Goal: Information Seeking & Learning: Learn about a topic

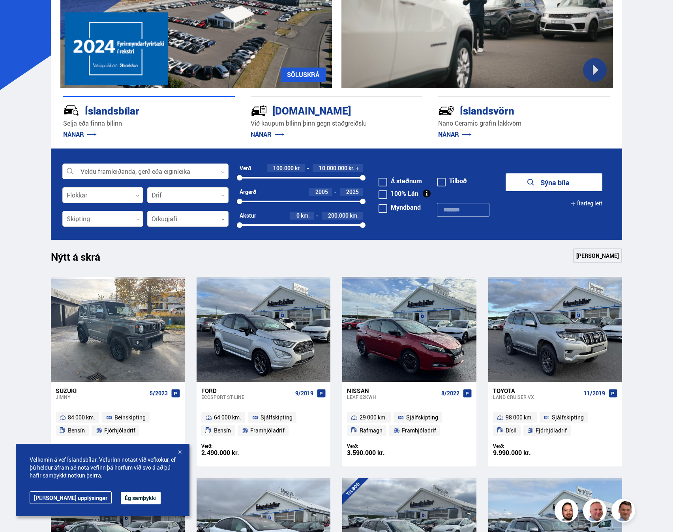
click at [181, 450] on div at bounding box center [180, 453] width 8 height 8
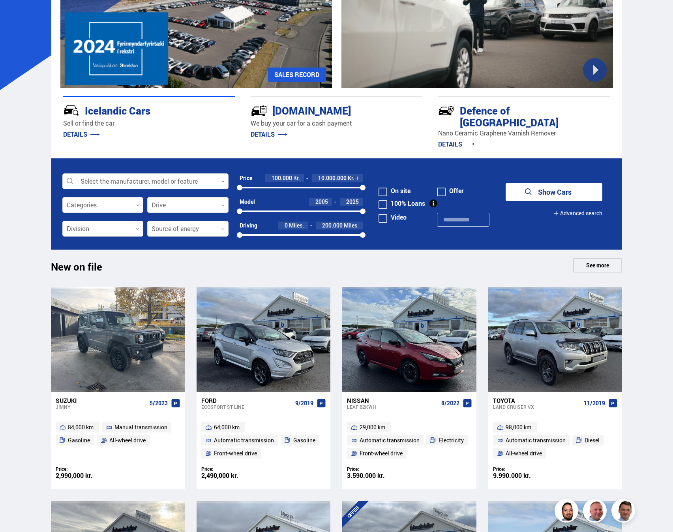
click at [385, 188] on span at bounding box center [383, 192] width 9 height 9
click at [130, 200] on div at bounding box center [102, 205] width 81 height 16
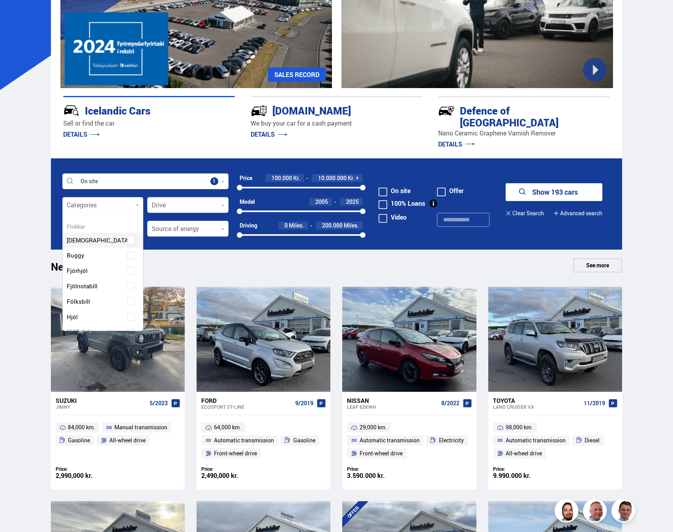
scroll to position [118, 78]
click at [132, 197] on div at bounding box center [102, 205] width 81 height 16
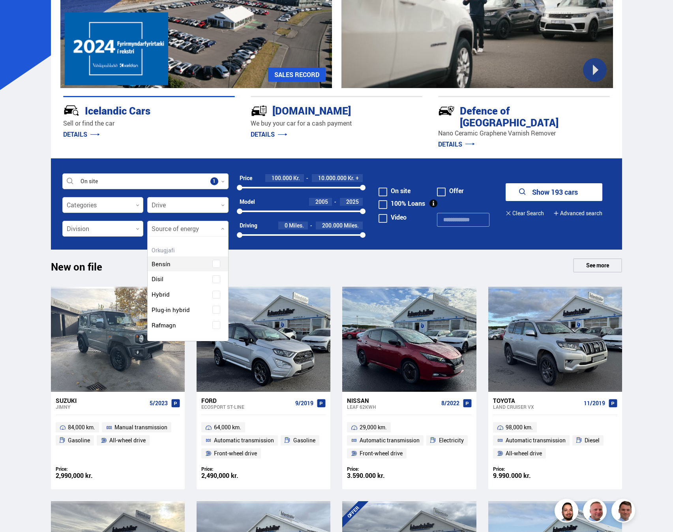
click at [176, 221] on div at bounding box center [187, 229] width 81 height 16
click at [218, 253] on div "Gasoline" at bounding box center [188, 257] width 81 height 27
click at [214, 289] on div "Diesel" at bounding box center [188, 294] width 77 height 11
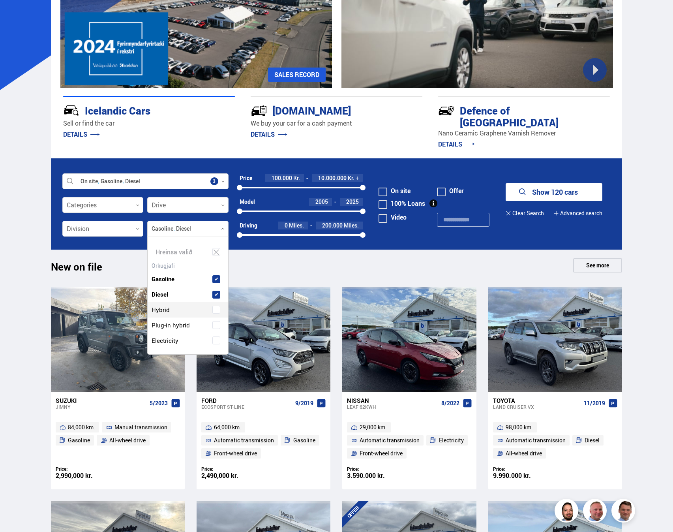
click at [215, 308] on span at bounding box center [216, 309] width 3 height 3
click at [216, 321] on span at bounding box center [216, 325] width 8 height 8
click at [121, 221] on div at bounding box center [102, 229] width 81 height 16
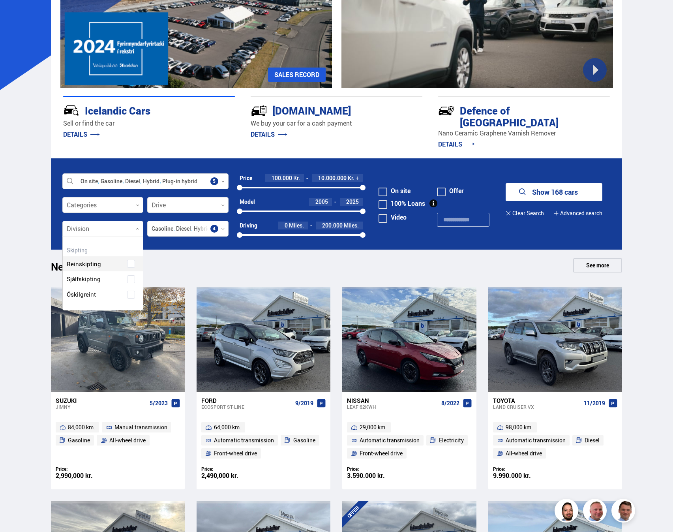
scroll to position [96, 80]
click at [129, 286] on div "Manual transmission Automatic transmission Undefined" at bounding box center [103, 284] width 81 height 81
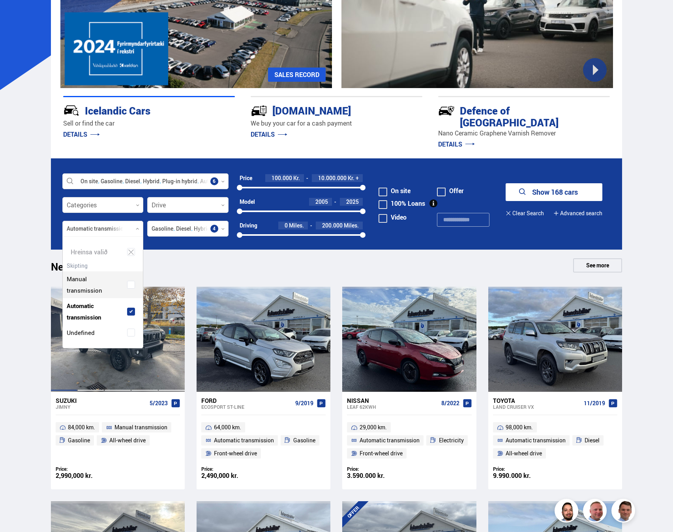
scroll to position [111, 80]
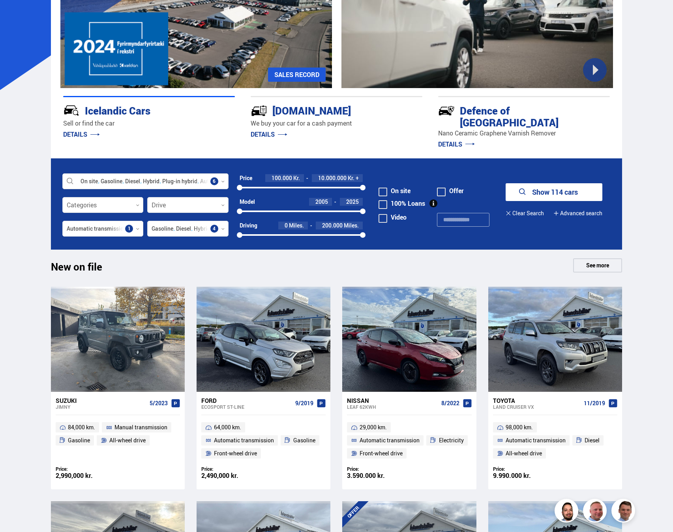
click at [569, 187] on font "Show 114 cars" at bounding box center [555, 191] width 46 height 9
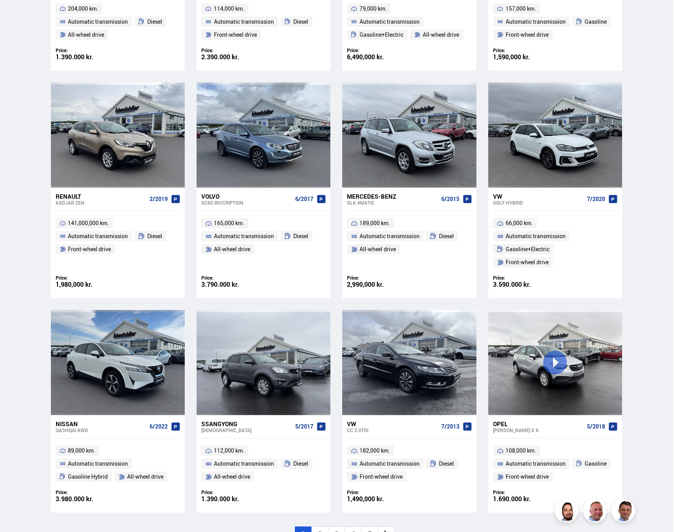
scroll to position [987, 0]
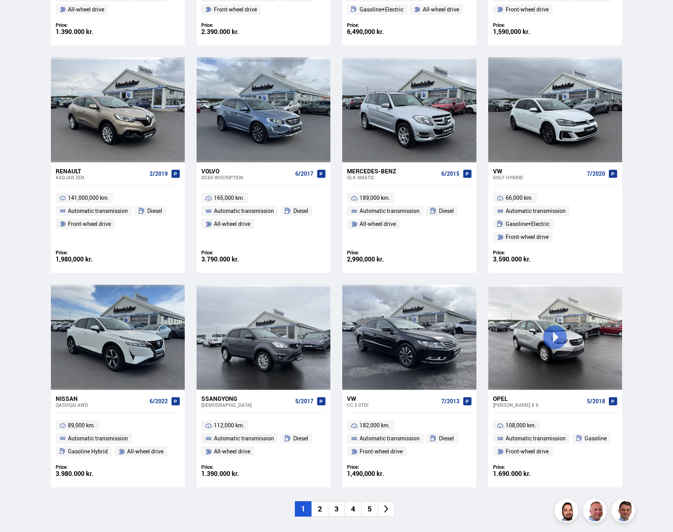
click at [323, 512] on li "2" at bounding box center [320, 508] width 17 height 15
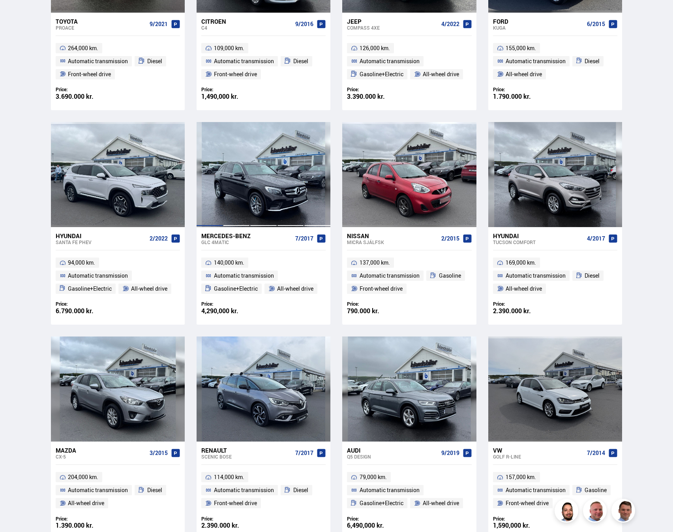
scroll to position [229, 0]
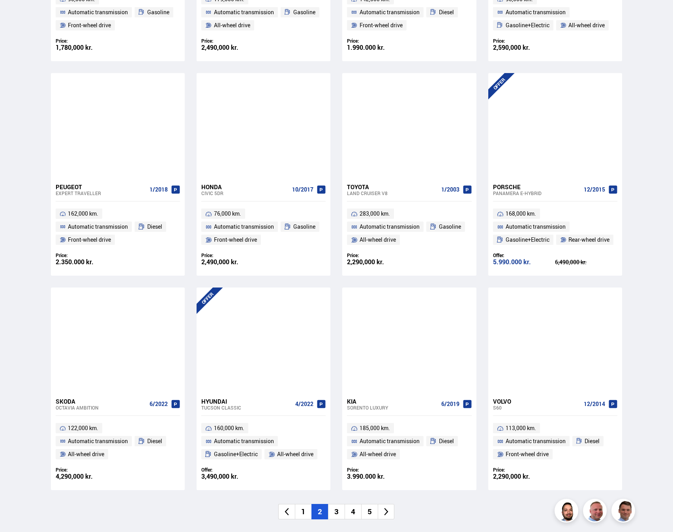
scroll to position [987, 0]
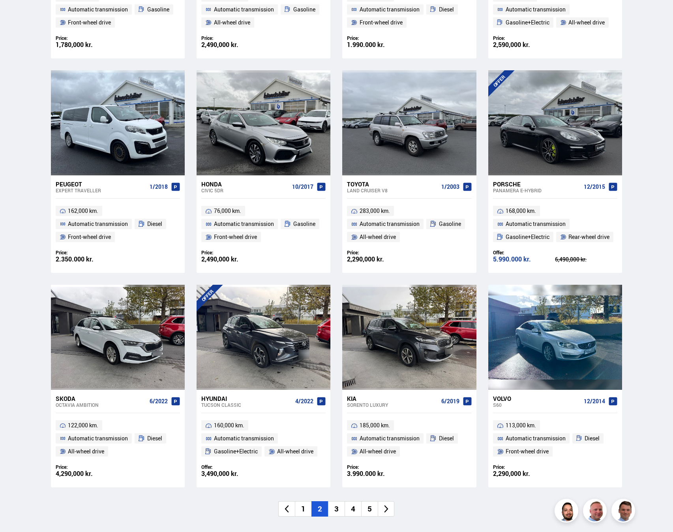
click at [339, 511] on li "3" at bounding box center [336, 508] width 17 height 15
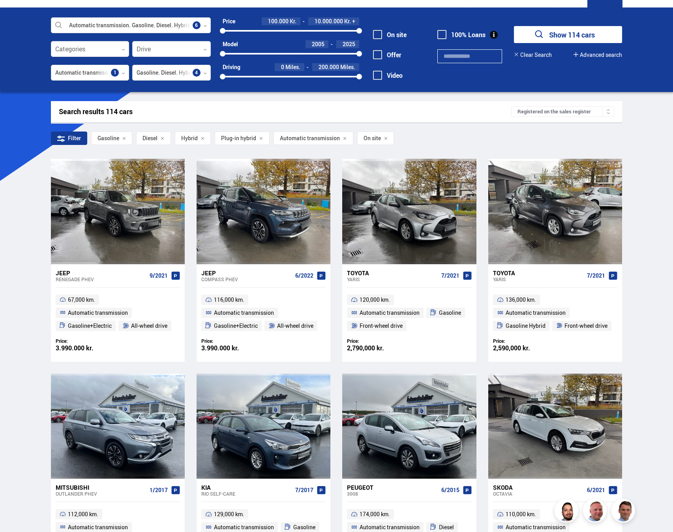
scroll to position [0, 0]
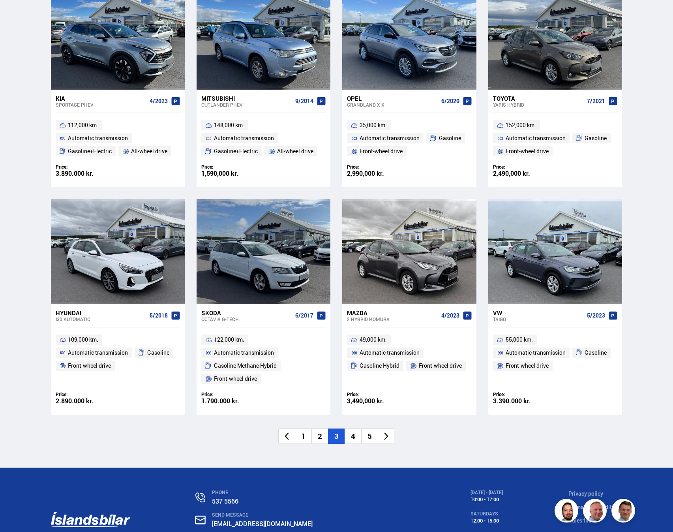
scroll to position [1106, 0]
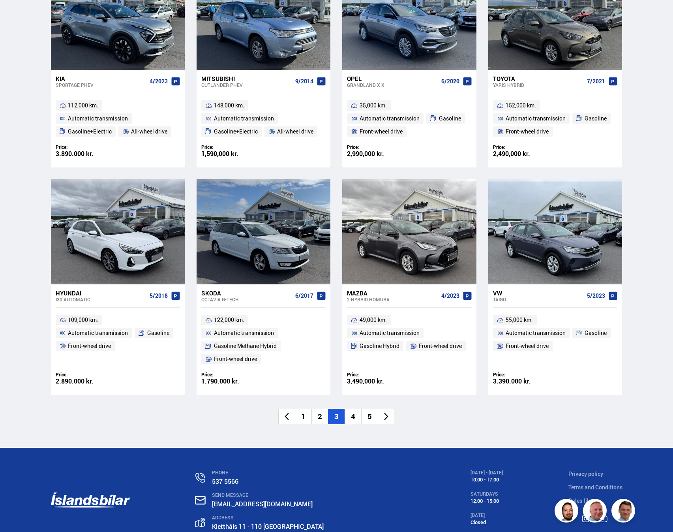
click at [385, 417] on icon at bounding box center [386, 416] width 9 height 9
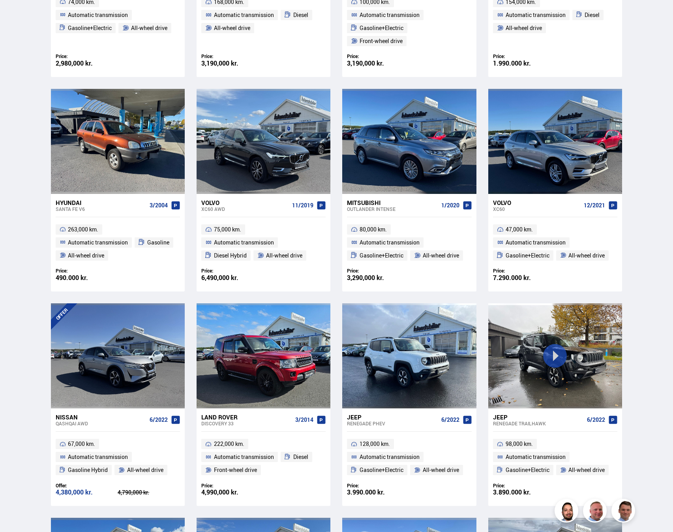
scroll to position [375, 0]
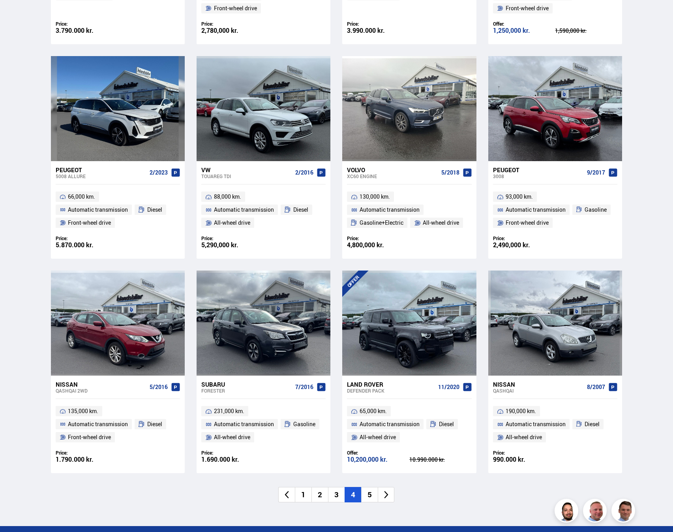
scroll to position [1027, 0]
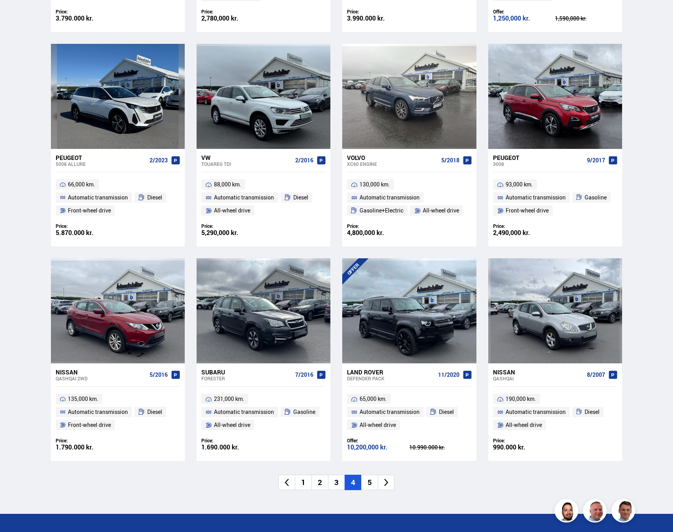
click at [368, 485] on li "5" at bounding box center [369, 482] width 17 height 15
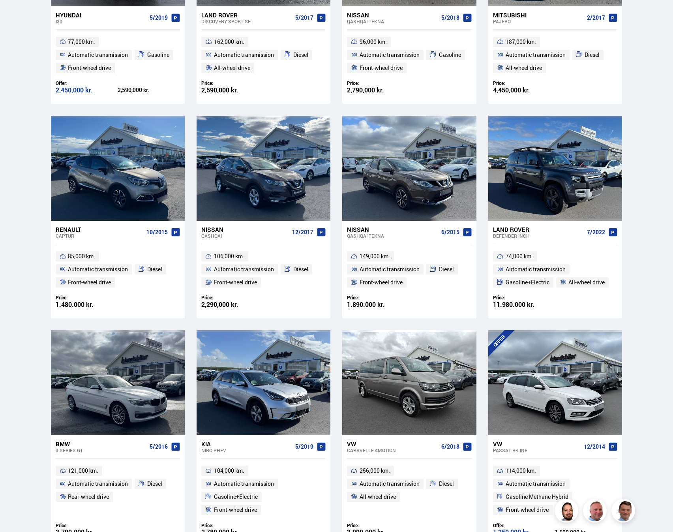
scroll to position [146, 0]
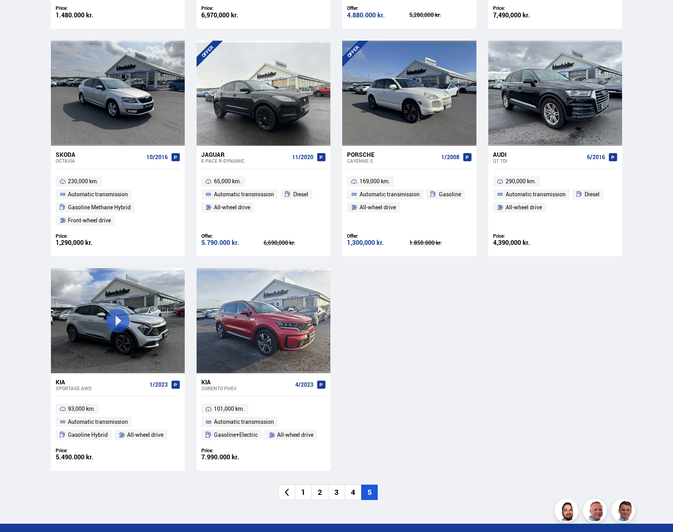
scroll to position [790, 0]
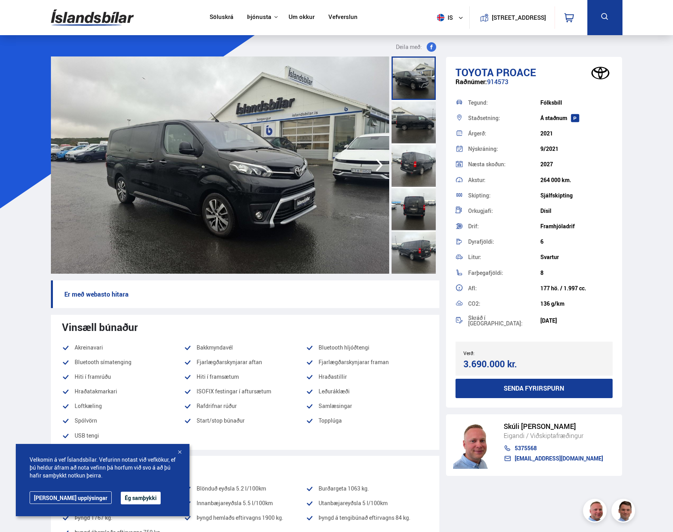
click at [413, 77] on div at bounding box center [414, 77] width 44 height 43
click at [417, 116] on div at bounding box center [414, 121] width 44 height 43
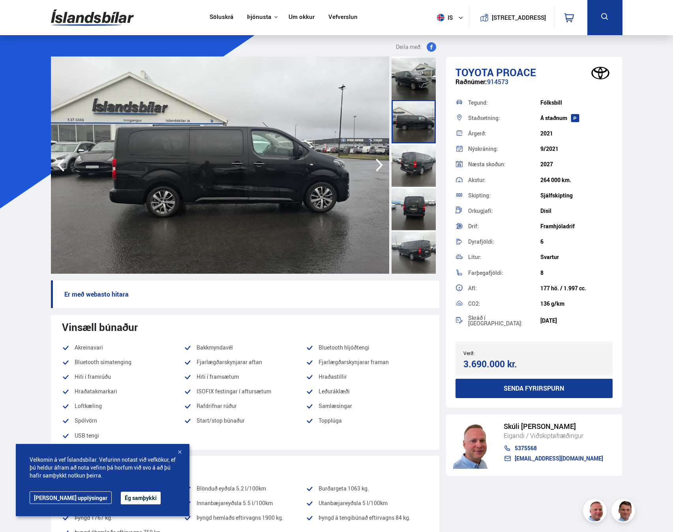
click at [416, 157] on div at bounding box center [414, 164] width 44 height 43
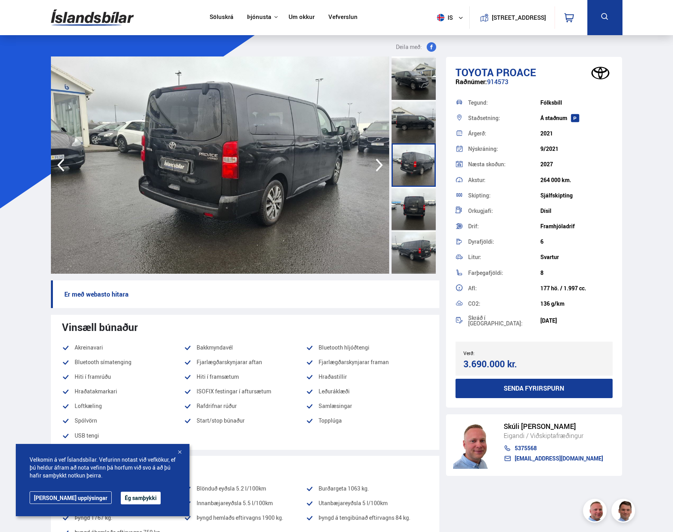
click at [417, 205] on div at bounding box center [414, 208] width 44 height 43
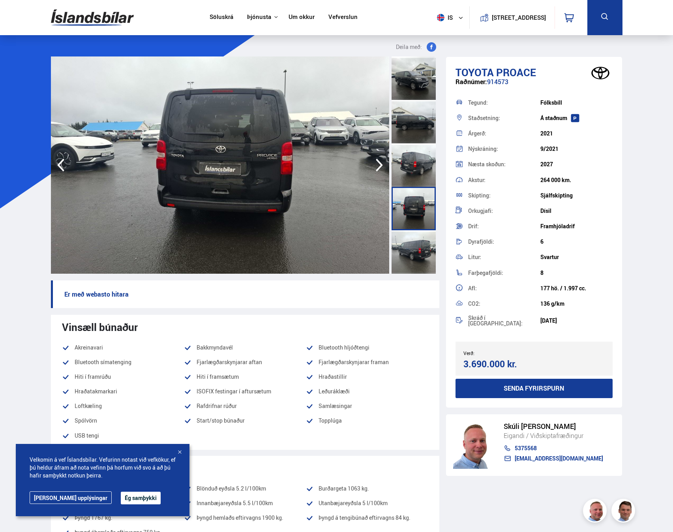
click at [416, 247] on div at bounding box center [414, 251] width 44 height 43
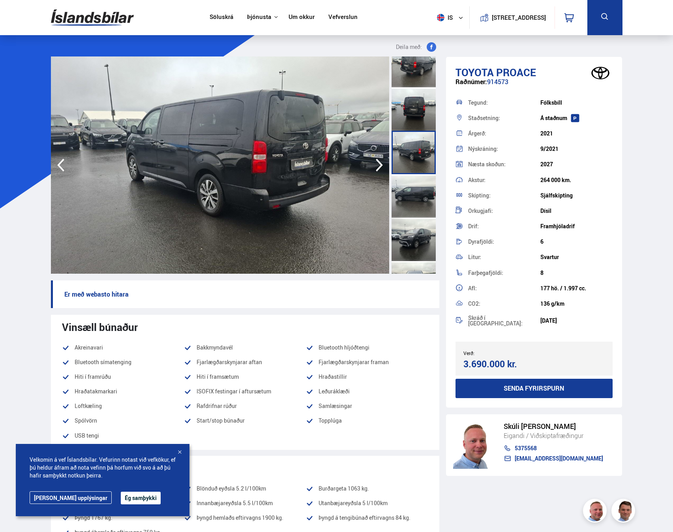
scroll to position [118, 0]
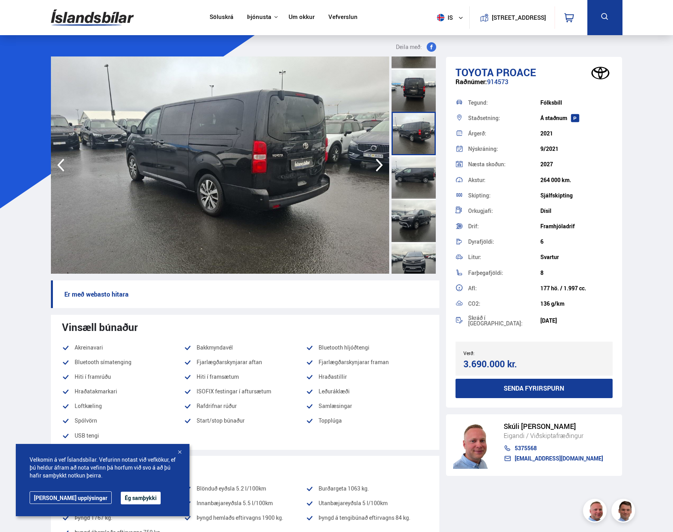
click at [413, 180] on div at bounding box center [414, 176] width 44 height 43
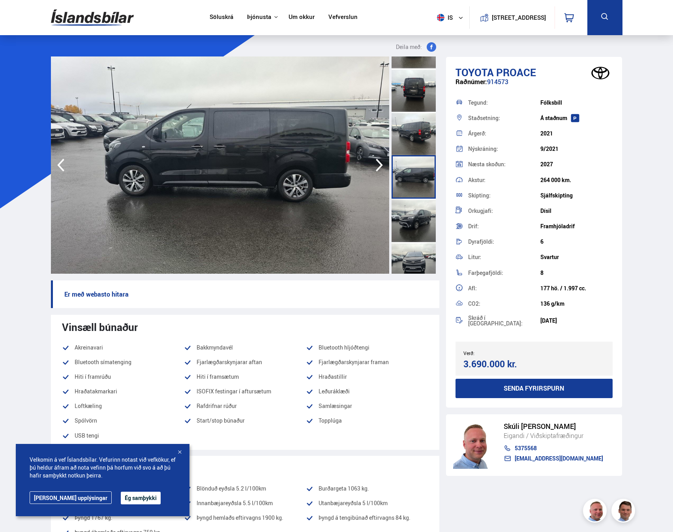
click at [417, 217] on div at bounding box center [414, 220] width 44 height 43
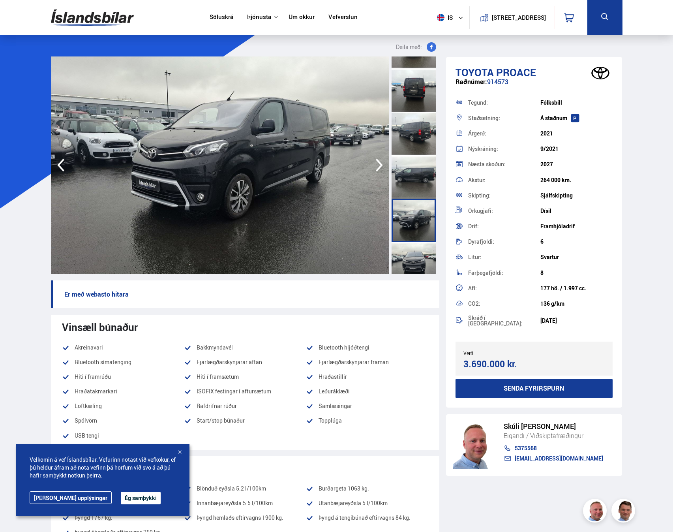
click at [417, 254] on div at bounding box center [414, 263] width 44 height 43
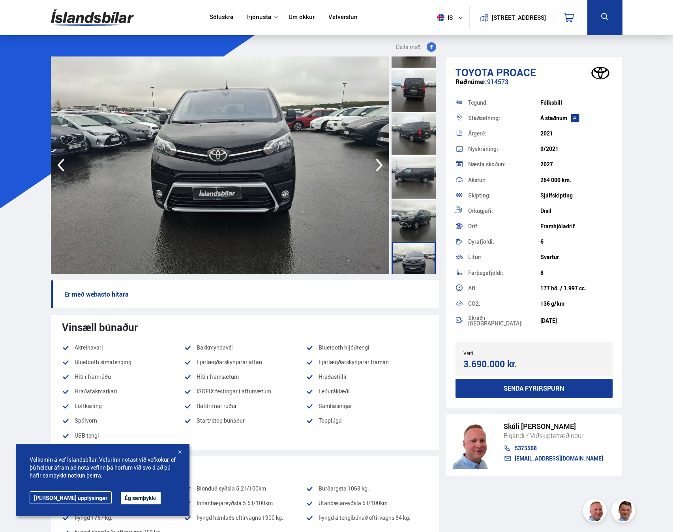
click at [382, 162] on icon "button" at bounding box center [380, 165] width 16 height 19
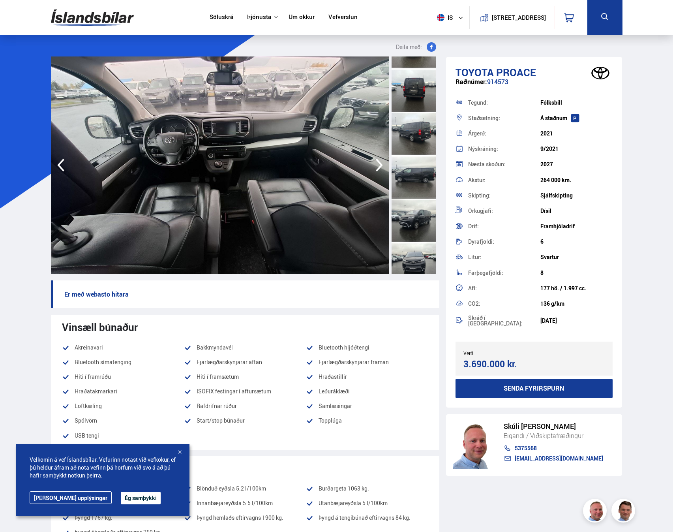
click at [382, 162] on icon "button" at bounding box center [380, 165] width 16 height 19
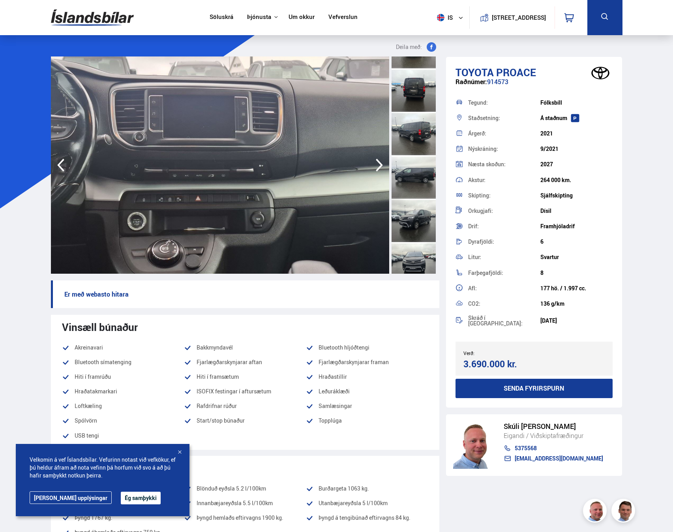
click at [382, 162] on icon "button" at bounding box center [380, 165] width 16 height 19
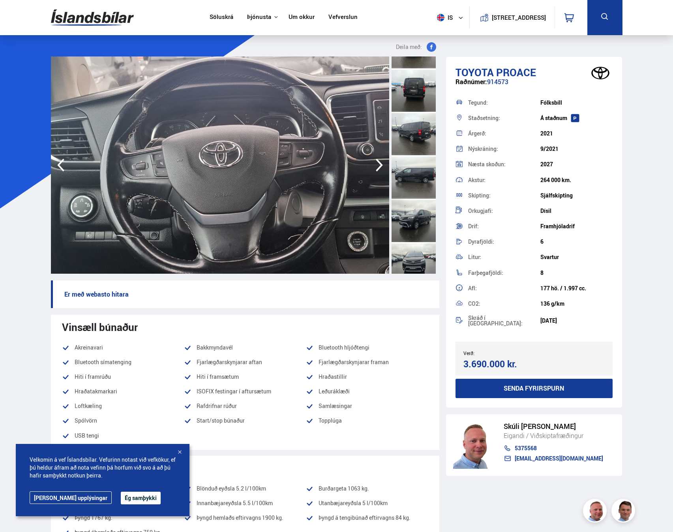
click at [381, 162] on icon "button" at bounding box center [380, 165] width 16 height 19
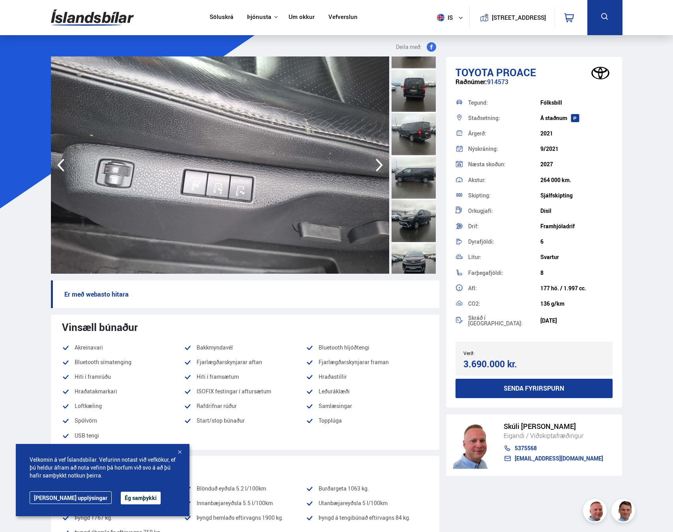
click at [381, 162] on icon "button" at bounding box center [380, 165] width 16 height 19
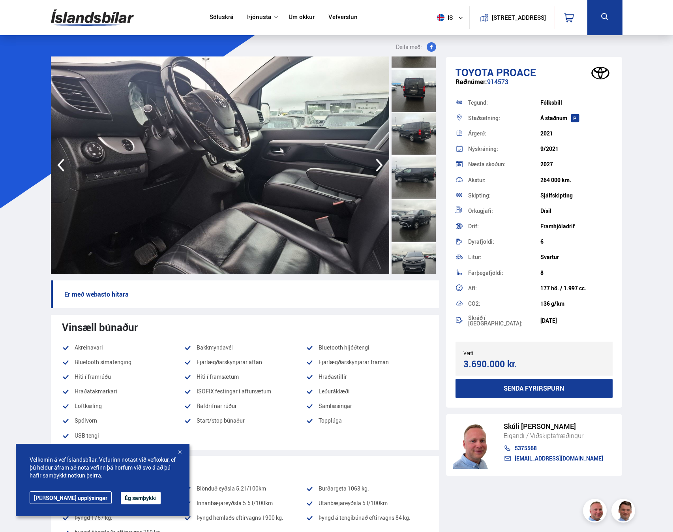
click at [381, 162] on icon "button" at bounding box center [380, 165] width 16 height 19
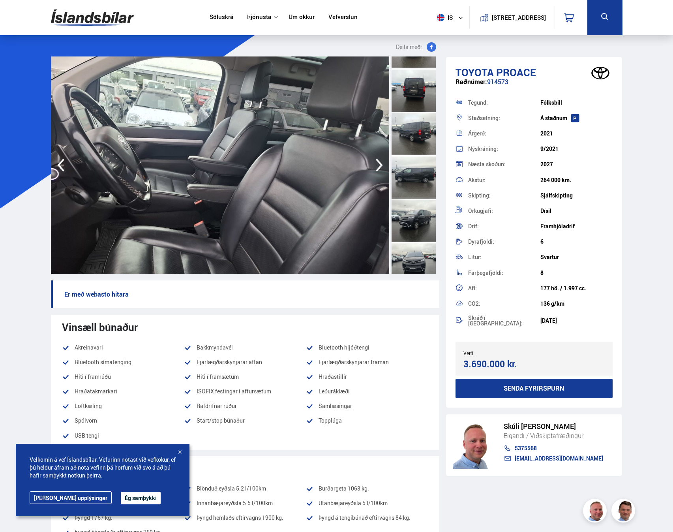
click at [381, 162] on icon "button" at bounding box center [380, 165] width 16 height 19
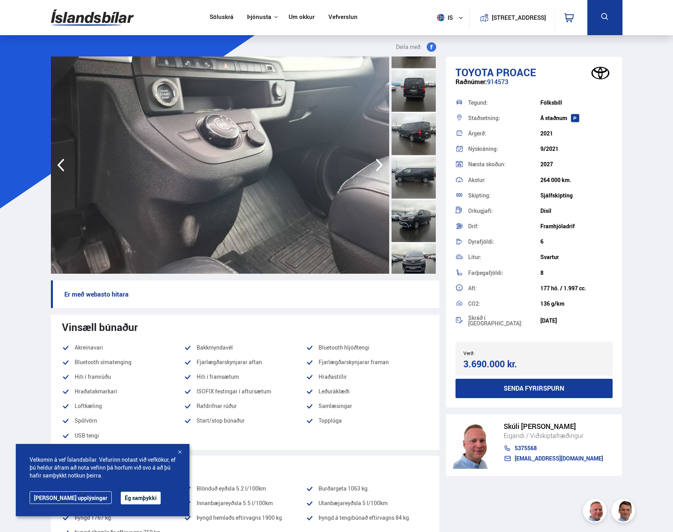
click at [381, 162] on icon "button" at bounding box center [380, 165] width 16 height 19
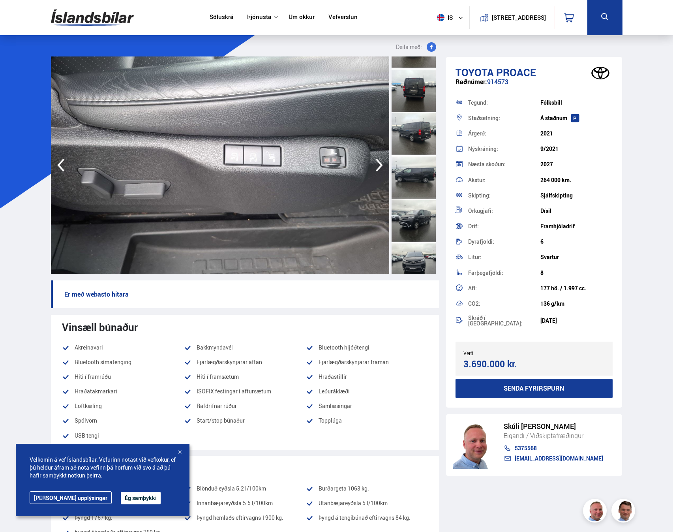
click at [381, 162] on icon "button" at bounding box center [380, 165] width 16 height 19
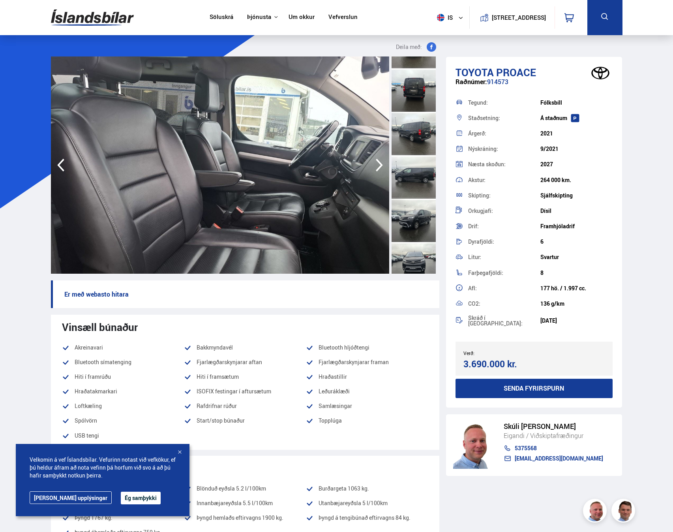
click at [381, 162] on icon "button" at bounding box center [380, 165] width 16 height 19
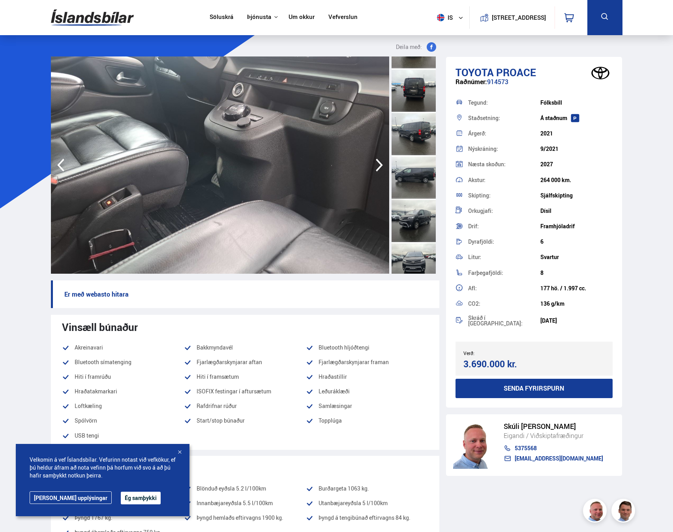
click at [381, 162] on icon "button" at bounding box center [380, 165] width 16 height 19
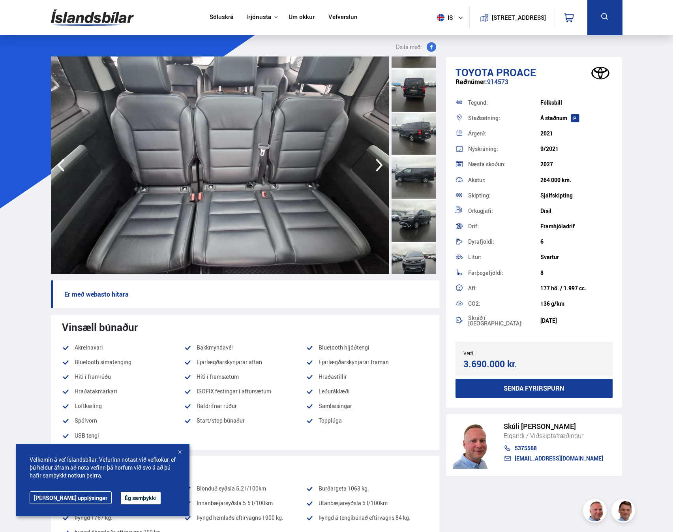
click at [381, 162] on icon "button" at bounding box center [380, 165] width 16 height 19
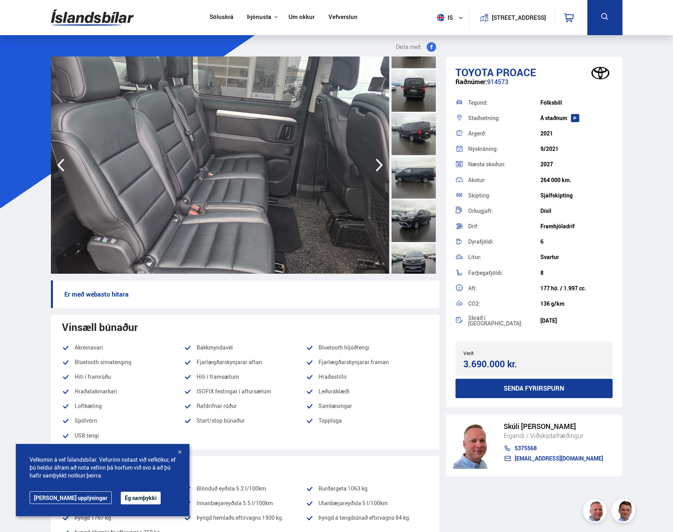
click at [381, 162] on icon "button" at bounding box center [380, 165] width 16 height 19
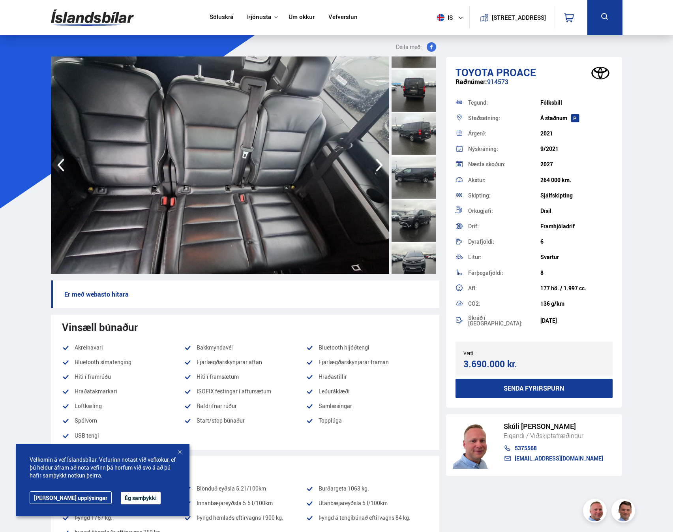
click at [381, 162] on icon "button" at bounding box center [380, 165] width 16 height 19
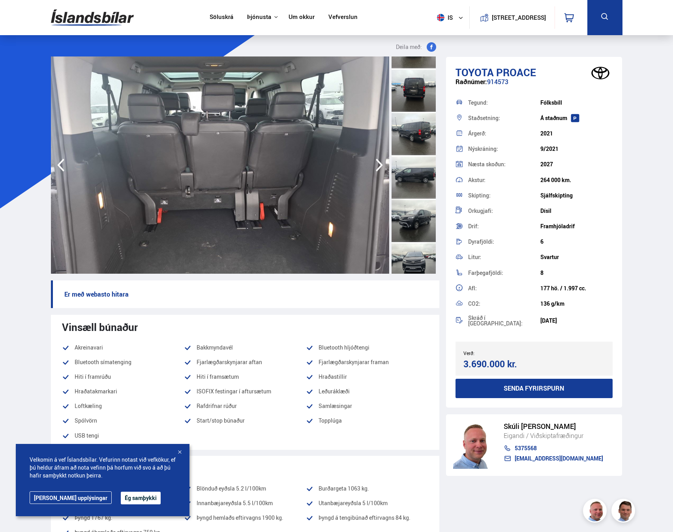
click at [381, 162] on icon "button" at bounding box center [380, 165] width 16 height 19
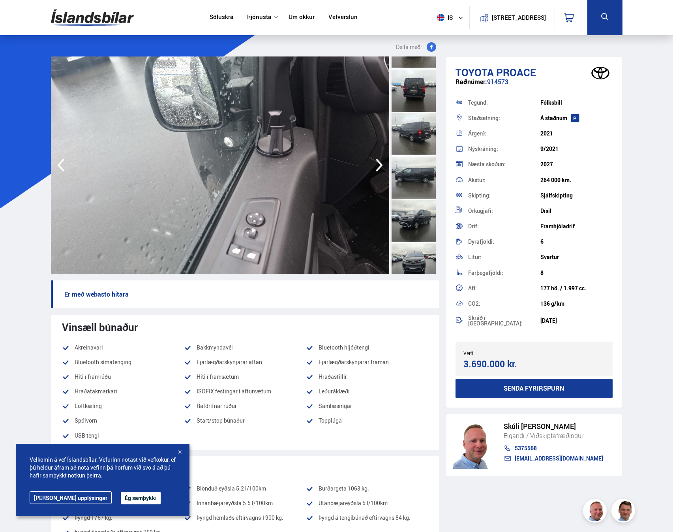
click at [381, 162] on icon "button" at bounding box center [380, 165] width 16 height 19
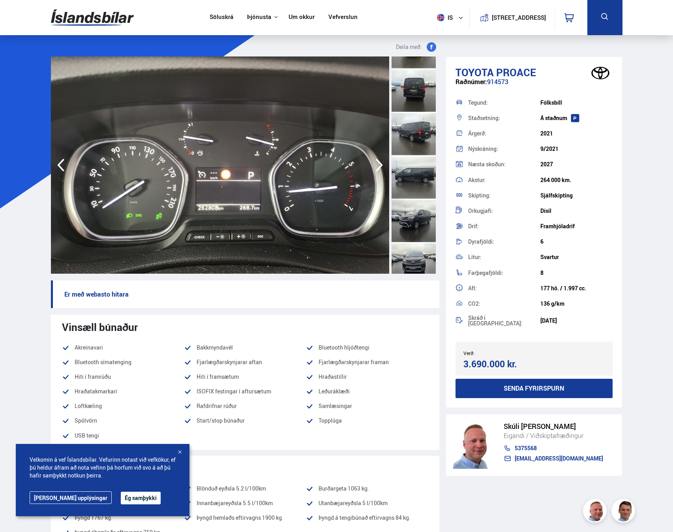
click at [381, 162] on icon "button" at bounding box center [380, 165] width 16 height 19
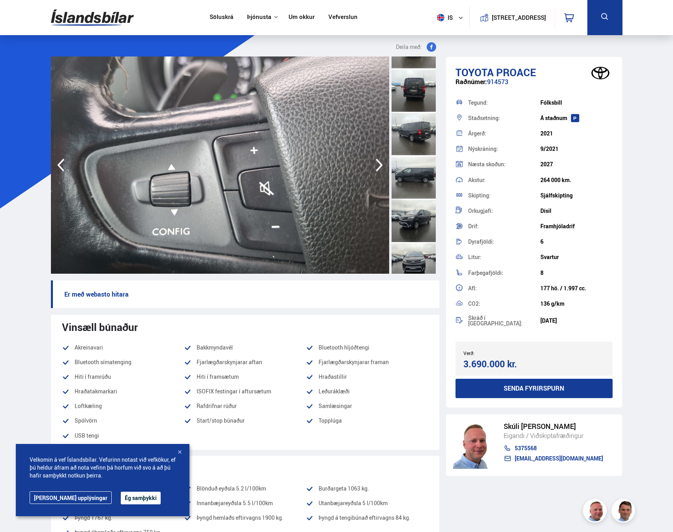
click at [381, 162] on icon "button" at bounding box center [380, 165] width 16 height 19
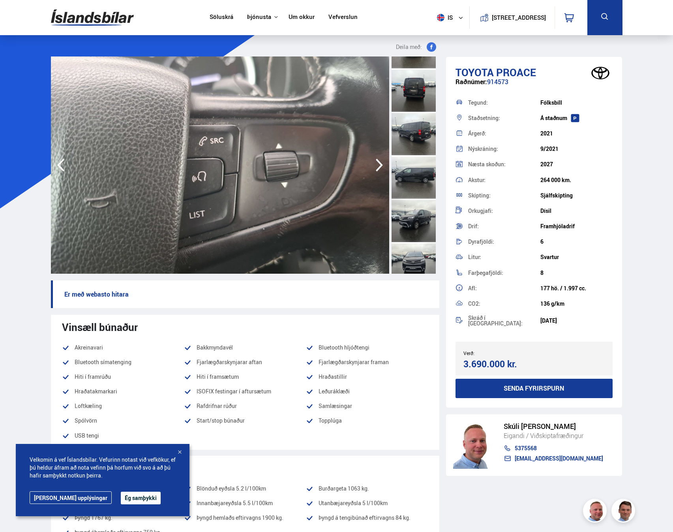
click at [381, 162] on icon "button" at bounding box center [380, 165] width 16 height 19
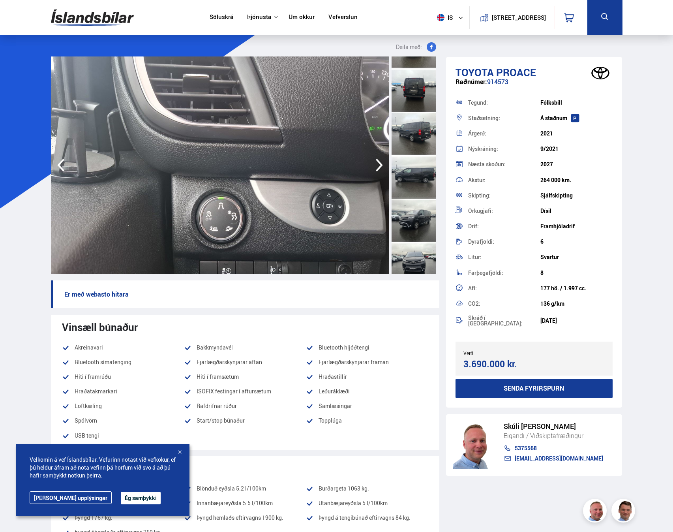
click at [381, 162] on icon "button" at bounding box center [380, 165] width 16 height 19
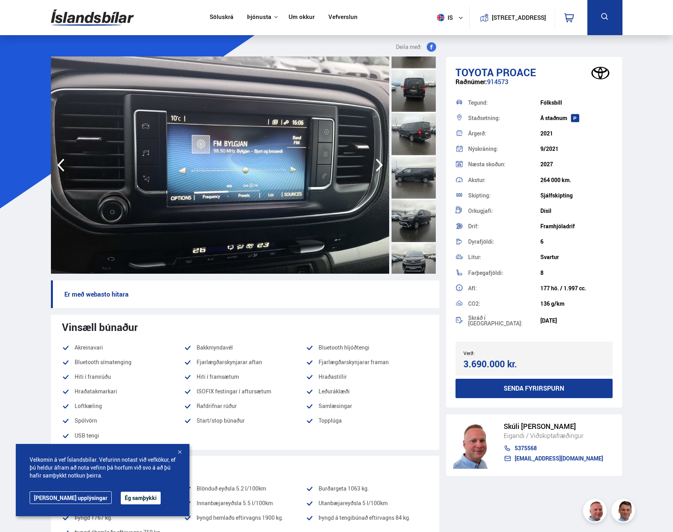
click at [381, 162] on icon "button" at bounding box center [380, 165] width 16 height 19
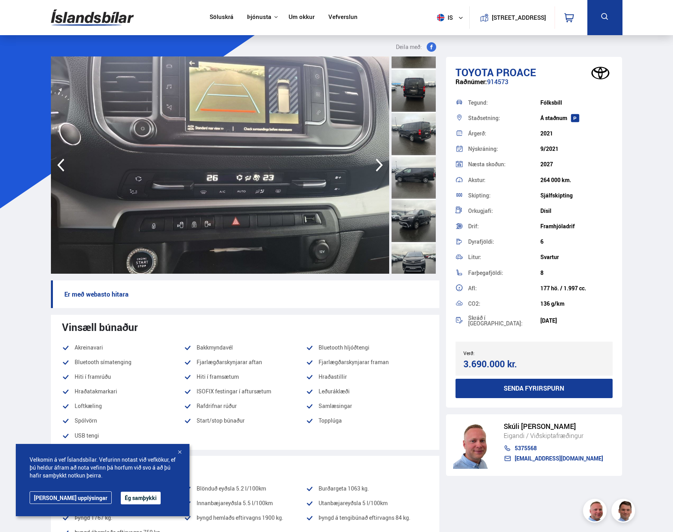
click at [381, 162] on icon "button" at bounding box center [380, 165] width 16 height 19
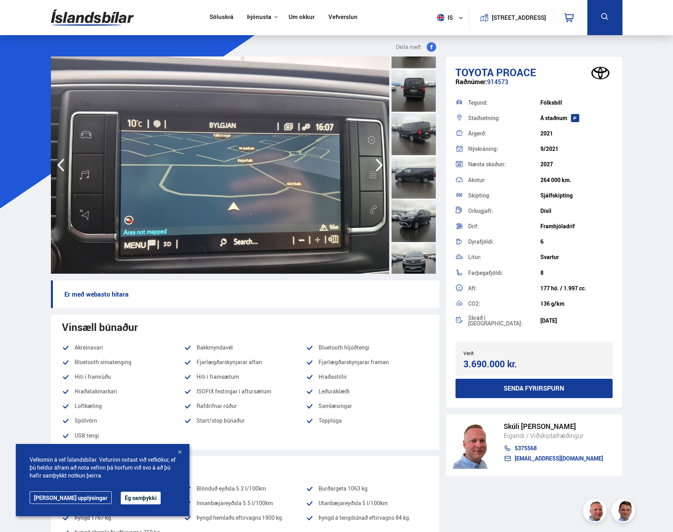
click at [381, 162] on icon "button" at bounding box center [380, 165] width 16 height 19
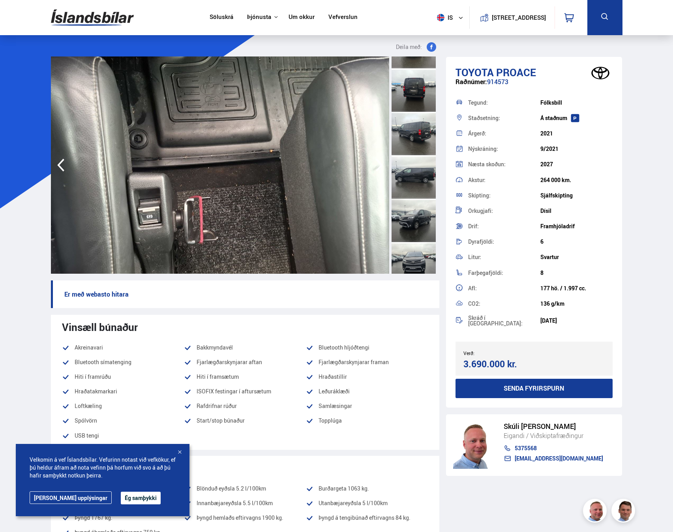
click at [381, 162] on icon "button" at bounding box center [380, 165] width 16 height 19
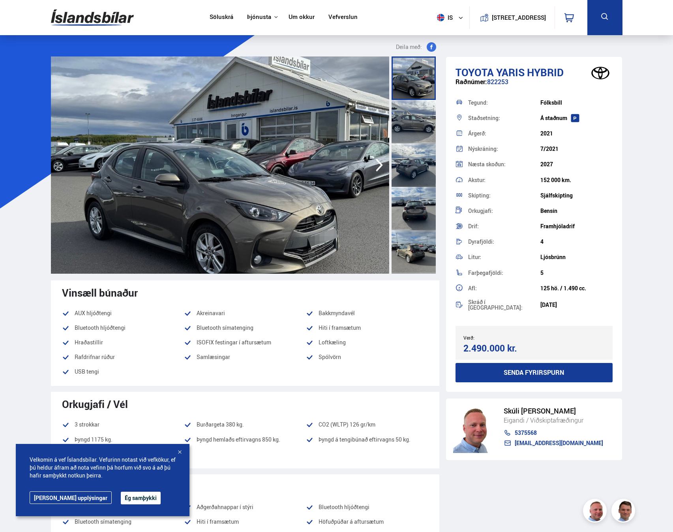
click at [378, 168] on icon "button" at bounding box center [380, 165] width 16 height 19
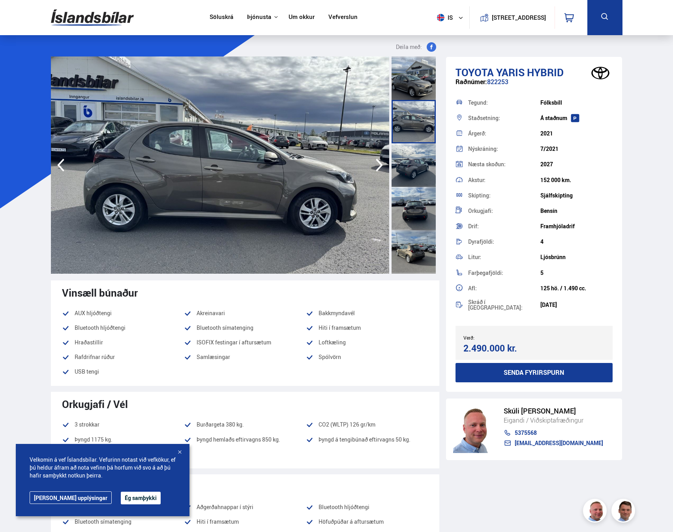
click at [378, 168] on icon "button" at bounding box center [380, 165] width 16 height 19
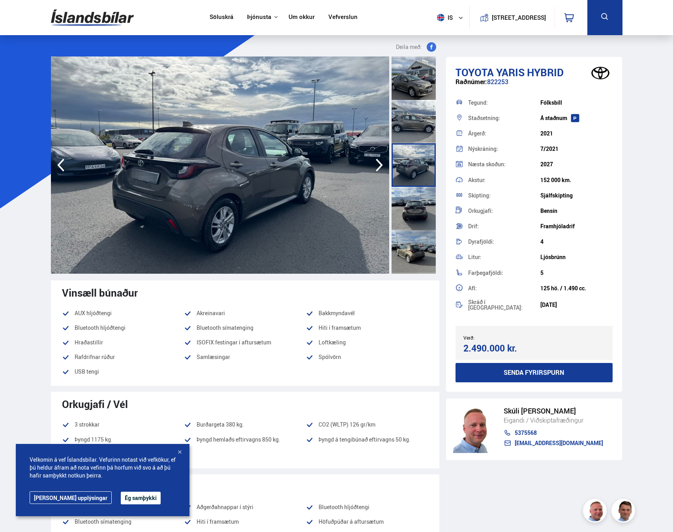
click at [378, 168] on icon "button" at bounding box center [380, 165] width 16 height 19
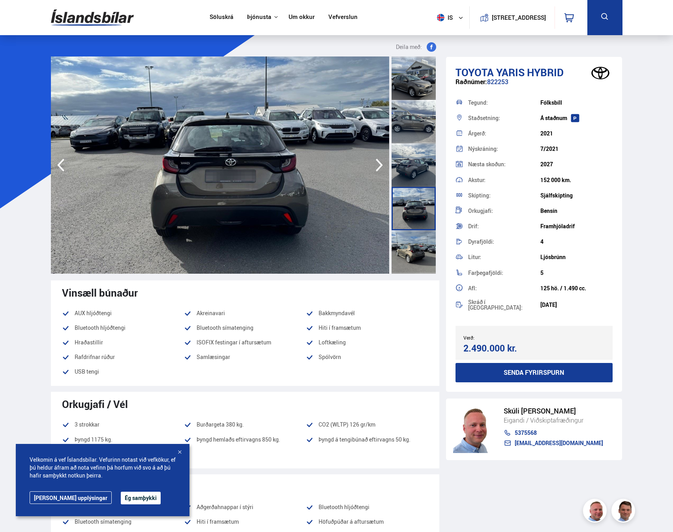
click at [378, 168] on icon "button" at bounding box center [380, 165] width 16 height 19
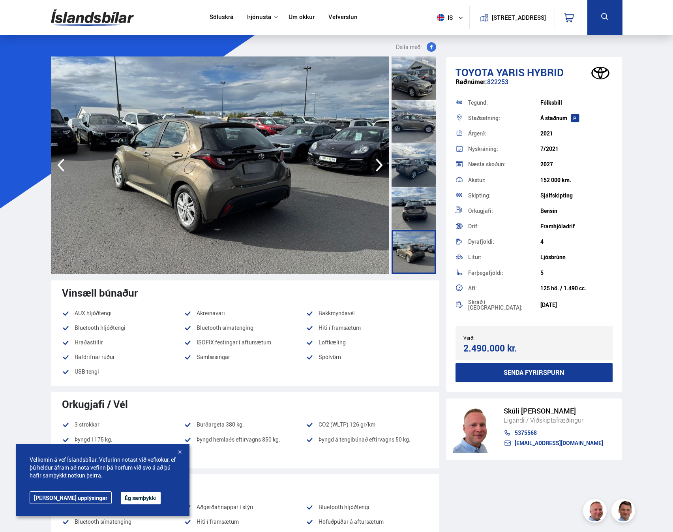
click at [378, 168] on icon "button" at bounding box center [380, 165] width 16 height 19
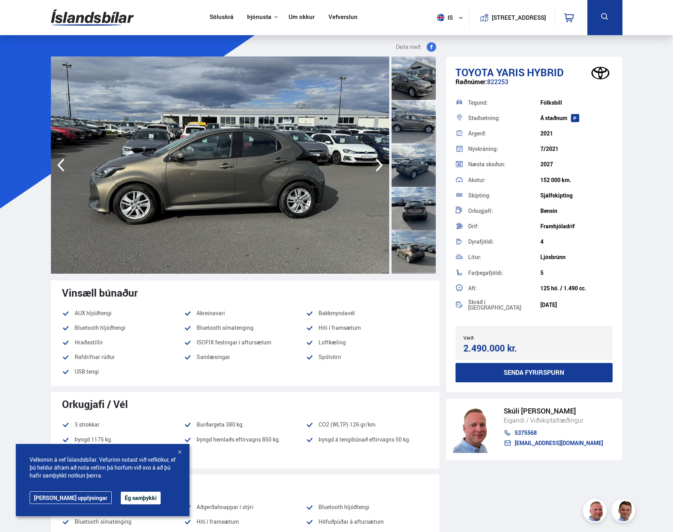
click at [378, 168] on icon "button" at bounding box center [380, 165] width 16 height 19
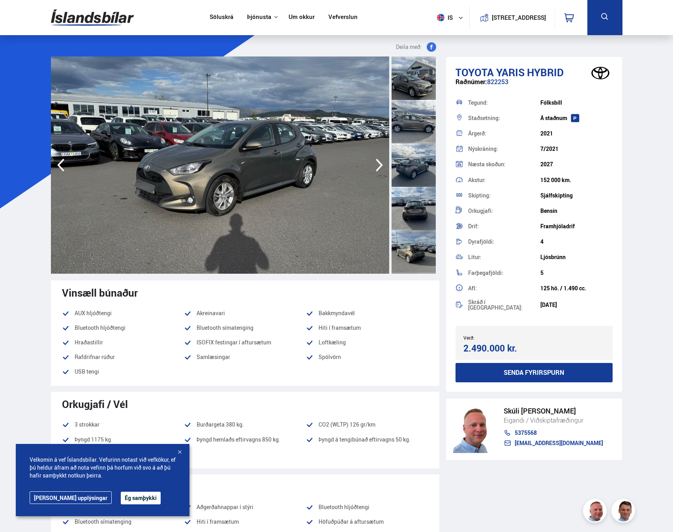
click at [378, 168] on icon "button" at bounding box center [380, 165] width 16 height 19
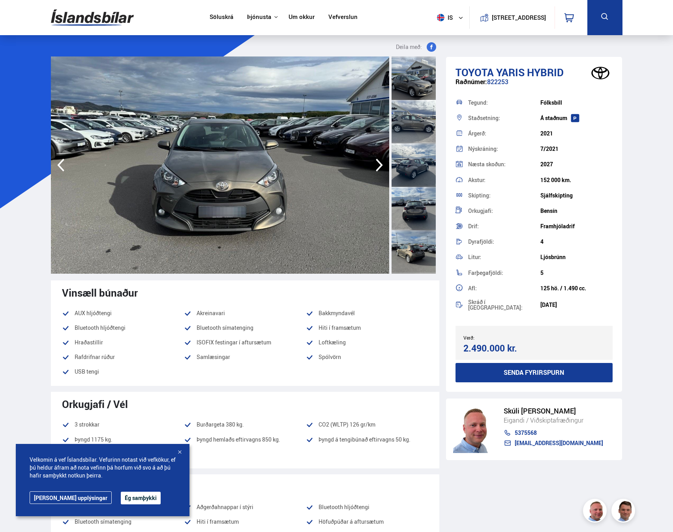
click at [378, 168] on icon "button" at bounding box center [380, 165] width 16 height 19
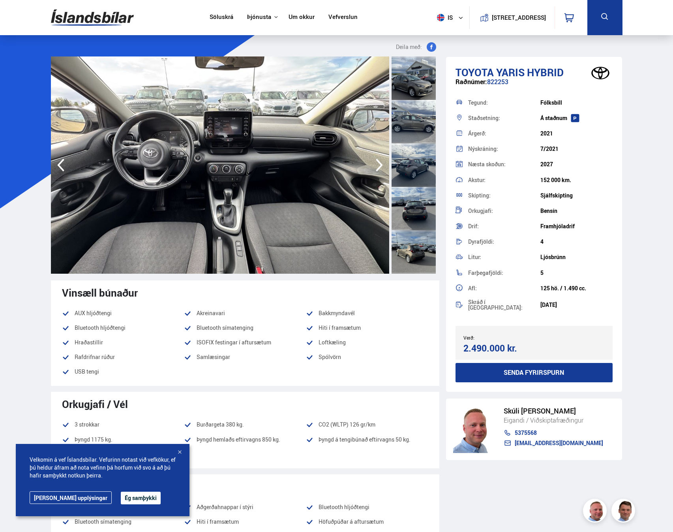
click at [378, 168] on icon "button" at bounding box center [380, 165] width 16 height 19
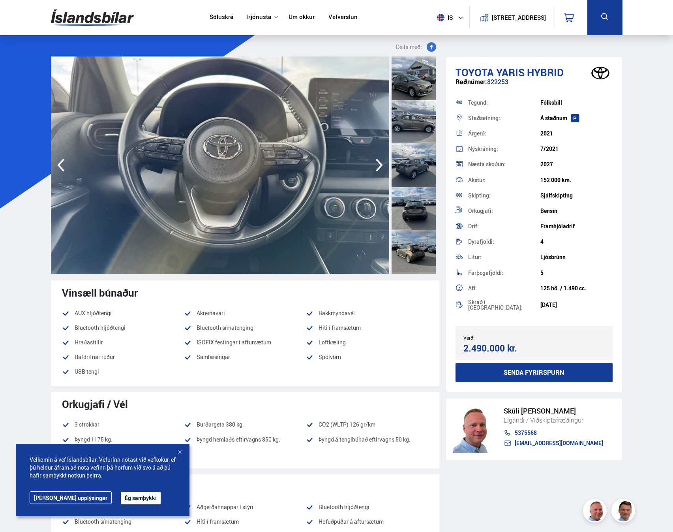
click at [378, 168] on icon "button" at bounding box center [380, 165] width 16 height 19
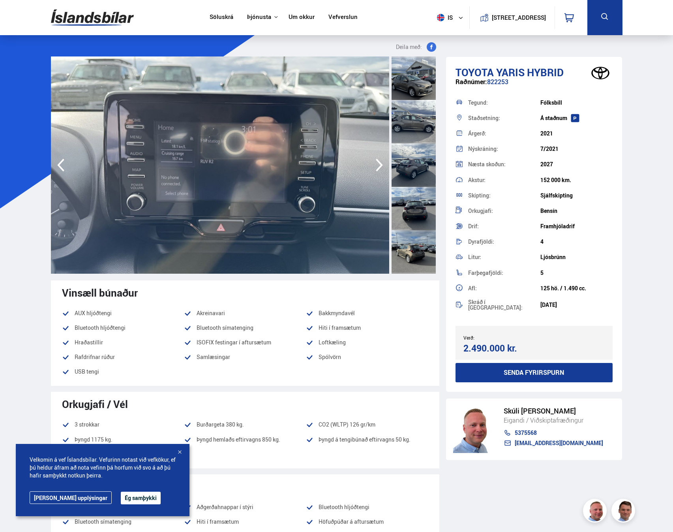
click at [378, 168] on icon "button" at bounding box center [380, 165] width 16 height 19
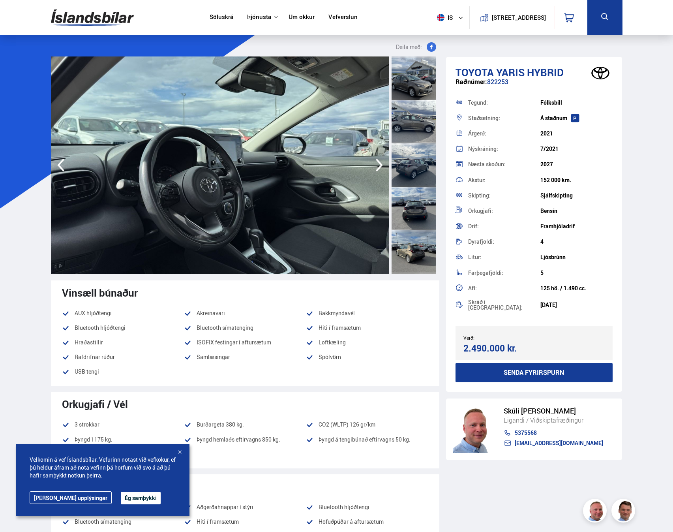
click at [378, 168] on icon "button" at bounding box center [380, 165] width 16 height 19
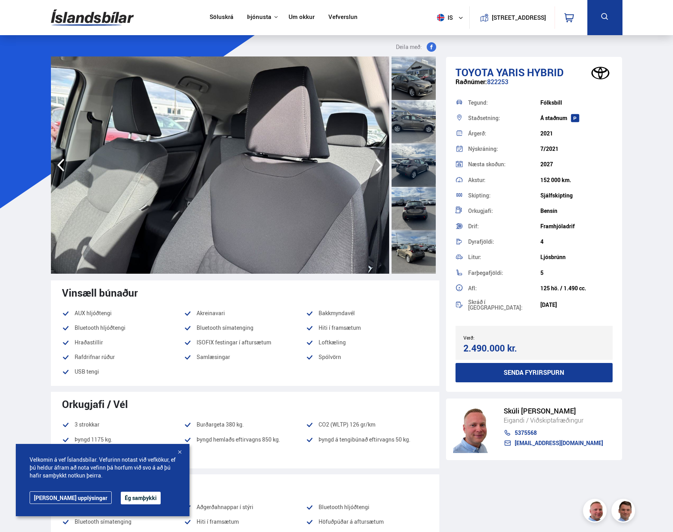
click at [378, 168] on icon "button" at bounding box center [380, 165] width 16 height 19
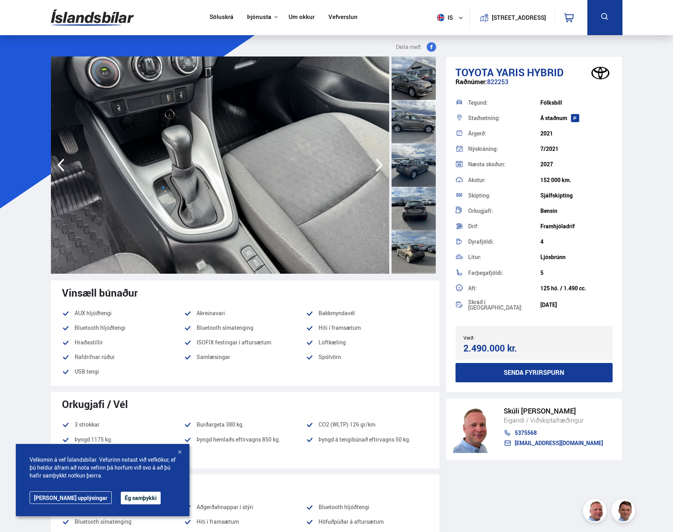
click at [378, 168] on icon "button" at bounding box center [380, 165] width 16 height 19
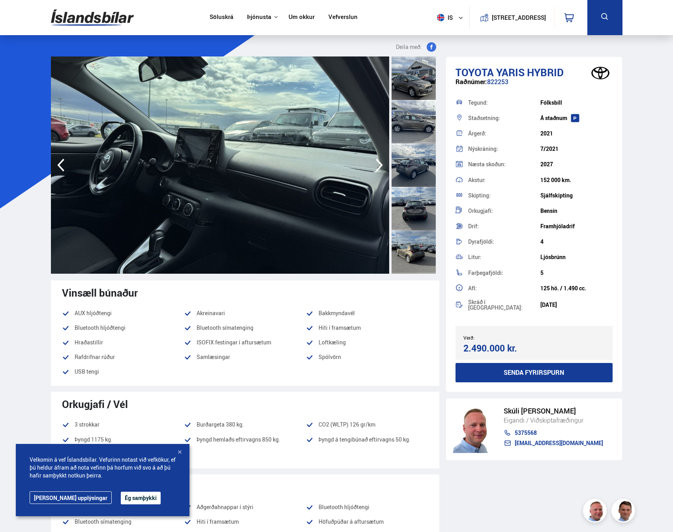
click at [378, 168] on icon "button" at bounding box center [380, 165] width 16 height 19
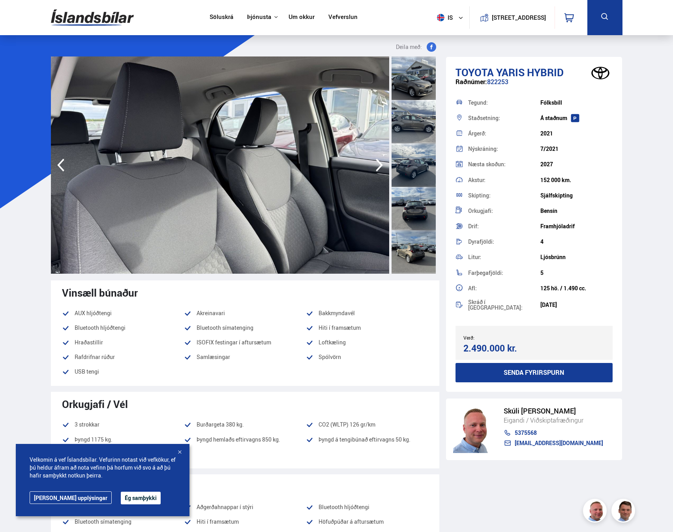
click at [378, 168] on icon "button" at bounding box center [380, 165] width 16 height 19
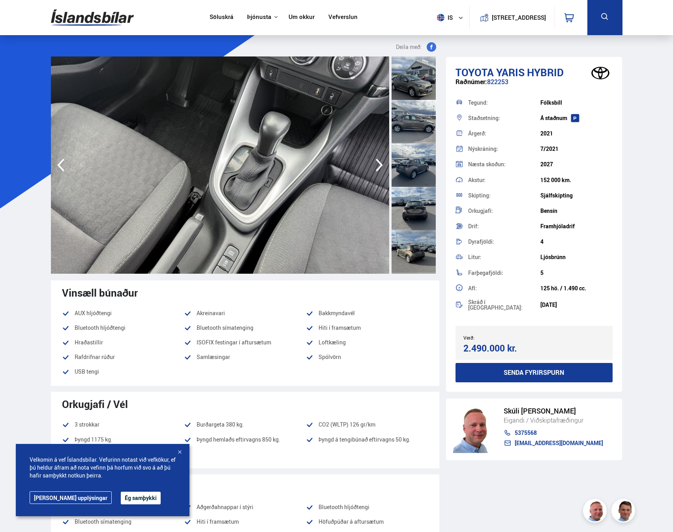
click at [378, 168] on icon "button" at bounding box center [380, 165] width 16 height 19
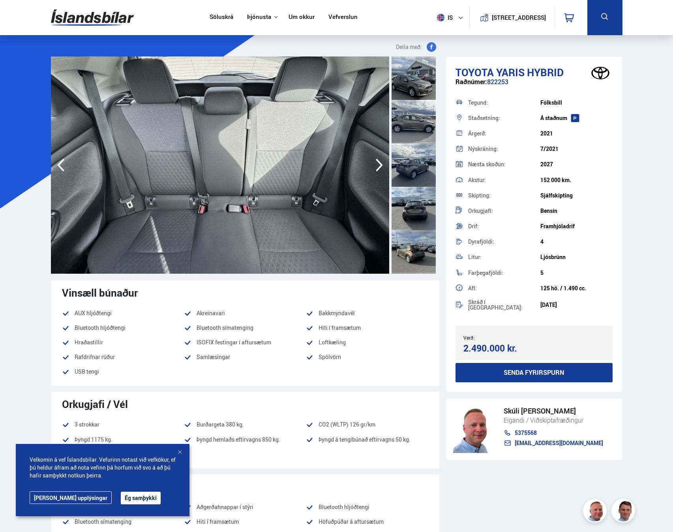
click at [378, 168] on icon "button" at bounding box center [380, 165] width 16 height 19
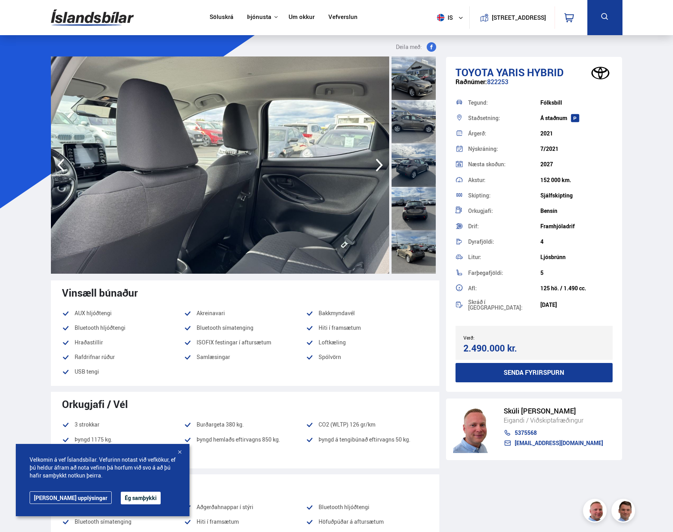
click at [378, 168] on icon "button" at bounding box center [380, 165] width 16 height 19
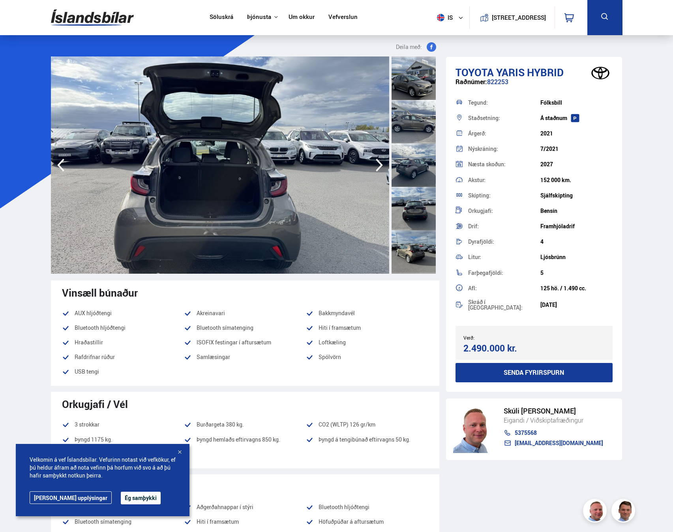
click at [378, 168] on icon "button" at bounding box center [380, 165] width 16 height 19
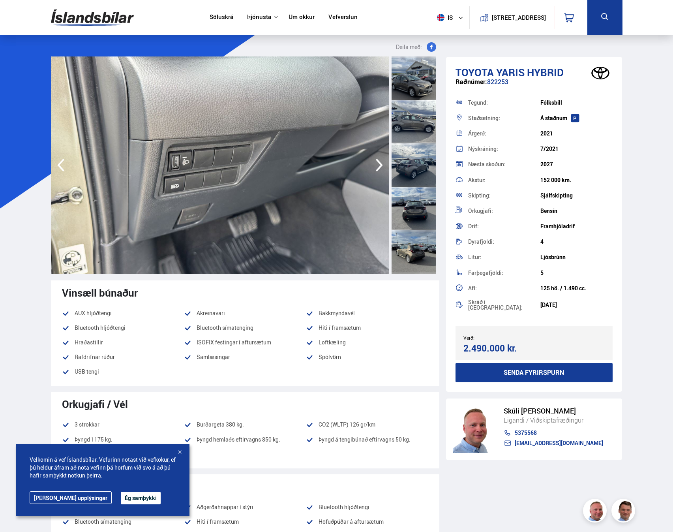
click at [378, 168] on icon "button" at bounding box center [380, 165] width 16 height 19
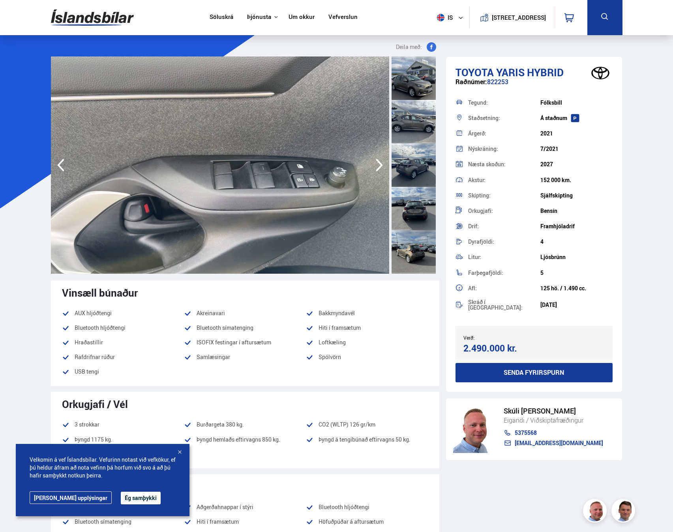
click at [61, 167] on icon "button" at bounding box center [61, 165] width 16 height 19
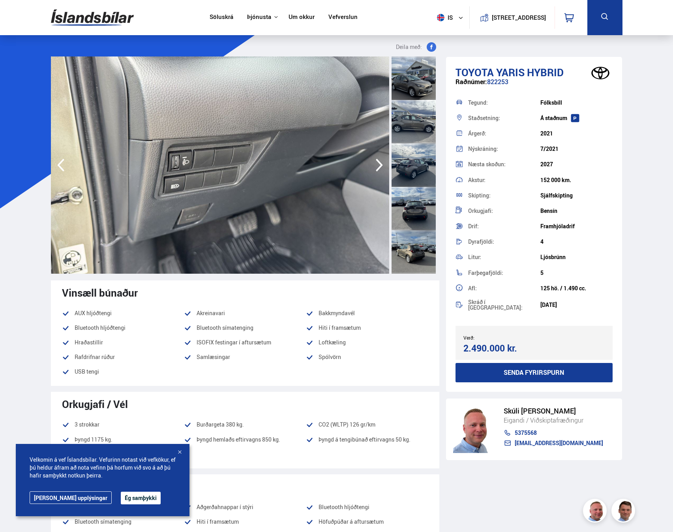
click at [383, 165] on icon "button" at bounding box center [380, 165] width 16 height 19
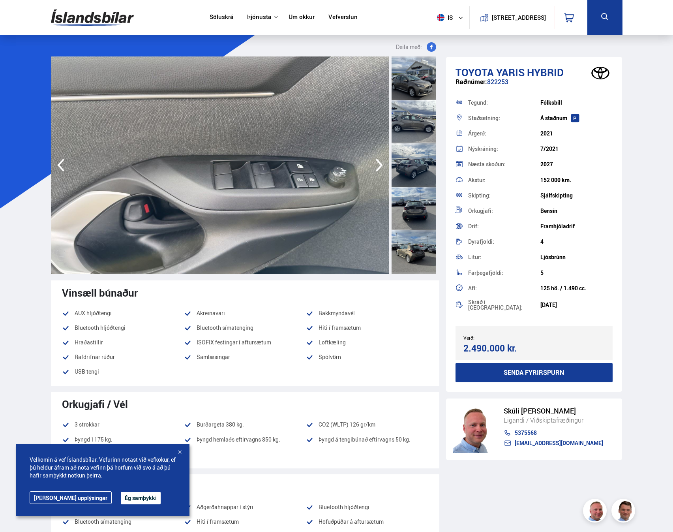
click at [380, 164] on icon "button" at bounding box center [379, 165] width 7 height 13
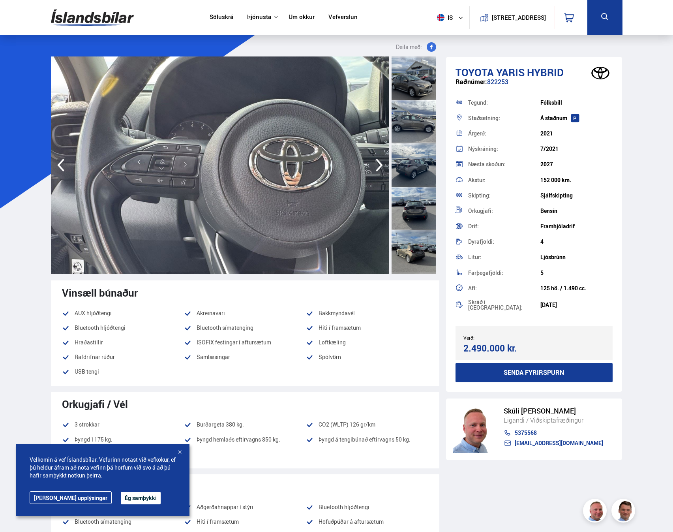
click at [380, 164] on icon "button" at bounding box center [379, 165] width 7 height 13
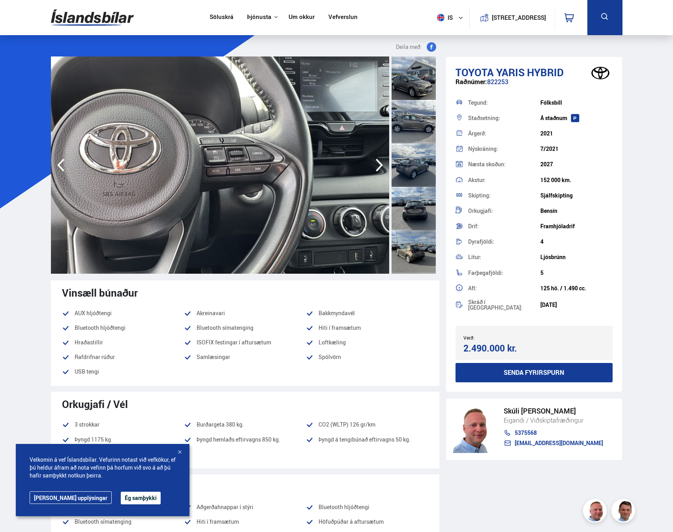
click at [380, 164] on icon "button" at bounding box center [379, 165] width 7 height 13
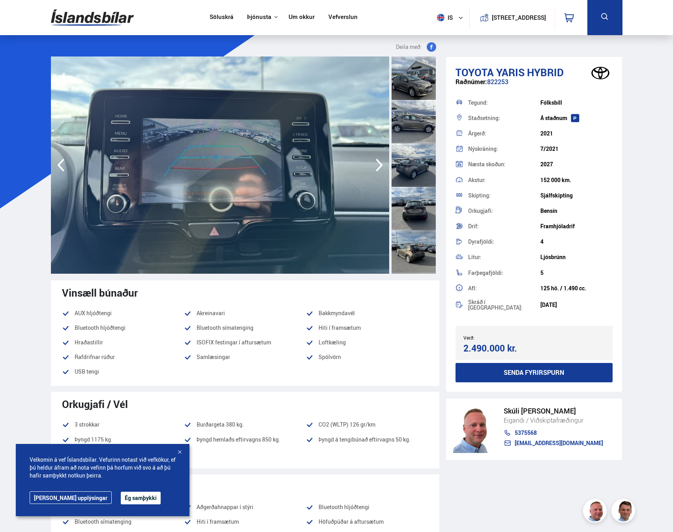
click at [380, 164] on icon "button" at bounding box center [379, 165] width 7 height 13
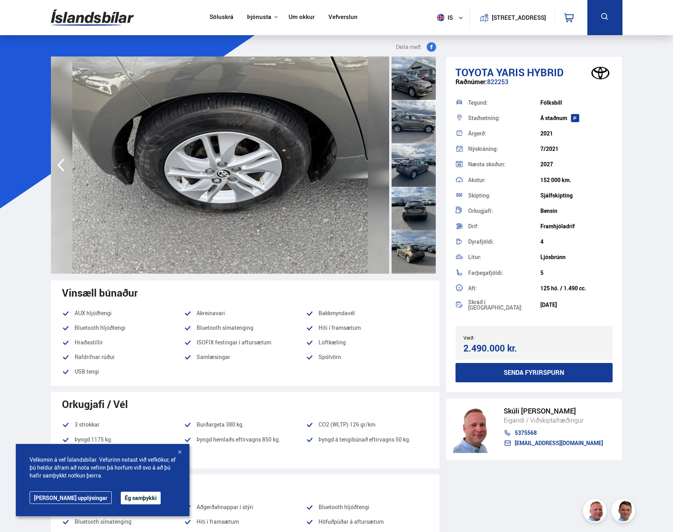
click at [380, 164] on img at bounding box center [220, 164] width 338 height 217
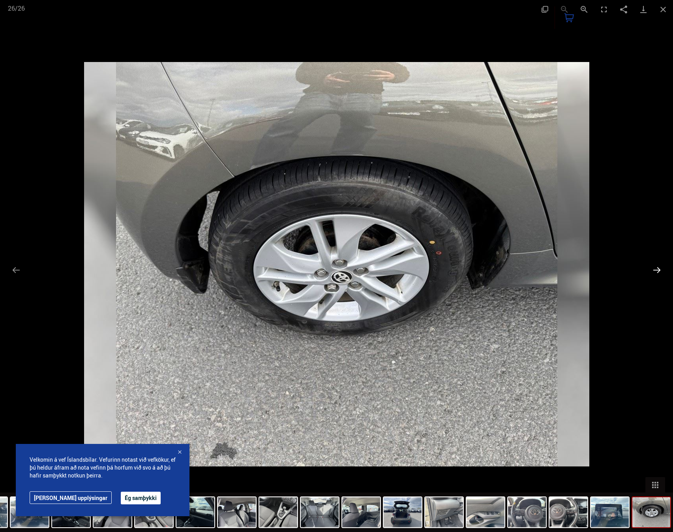
click at [656, 267] on button "Next slide" at bounding box center [657, 269] width 17 height 15
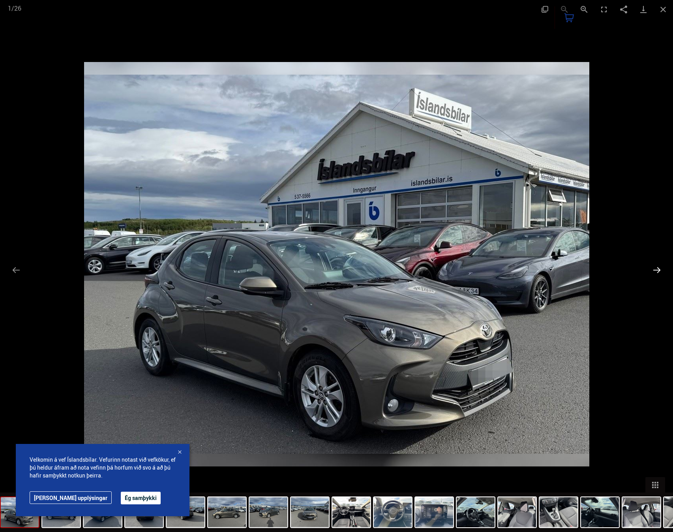
click at [656, 267] on button "Next slide" at bounding box center [657, 269] width 17 height 15
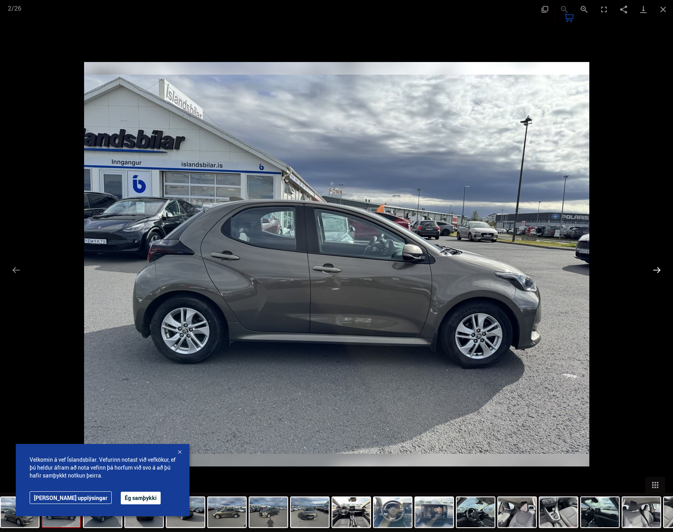
click at [656, 267] on button "Next slide" at bounding box center [657, 269] width 17 height 15
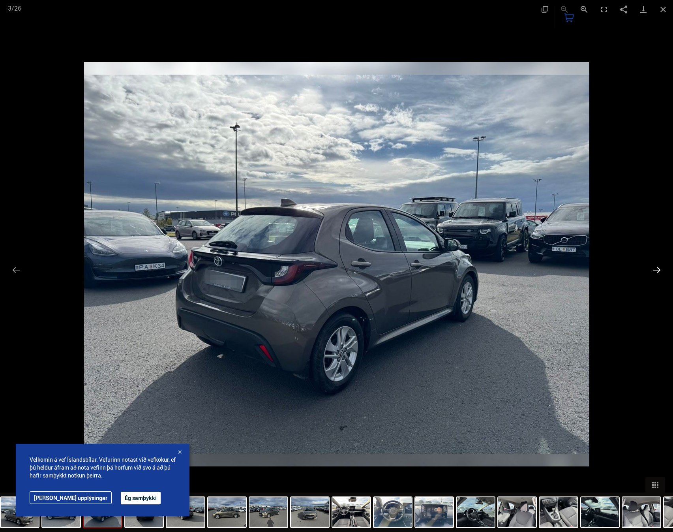
click at [656, 267] on button "Next slide" at bounding box center [657, 269] width 17 height 15
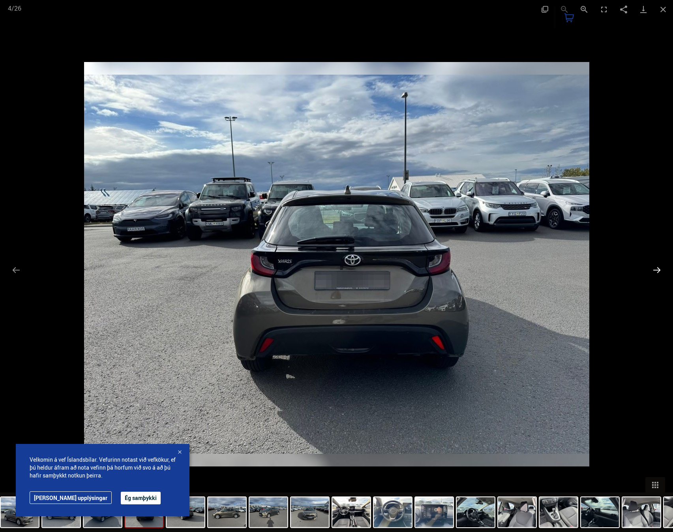
click at [656, 267] on button "Next slide" at bounding box center [657, 269] width 17 height 15
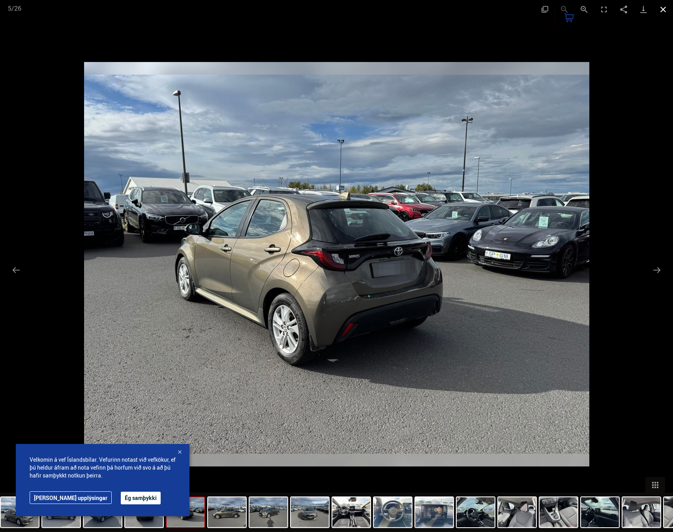
click at [666, 11] on button "Close gallery" at bounding box center [664, 9] width 20 height 19
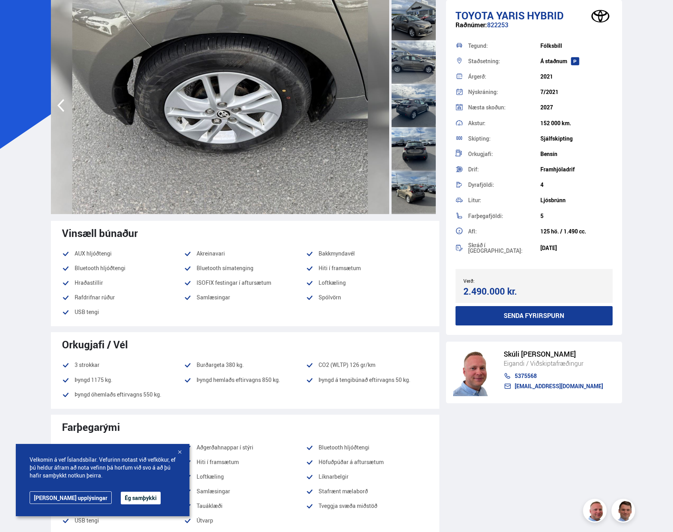
scroll to position [79, 0]
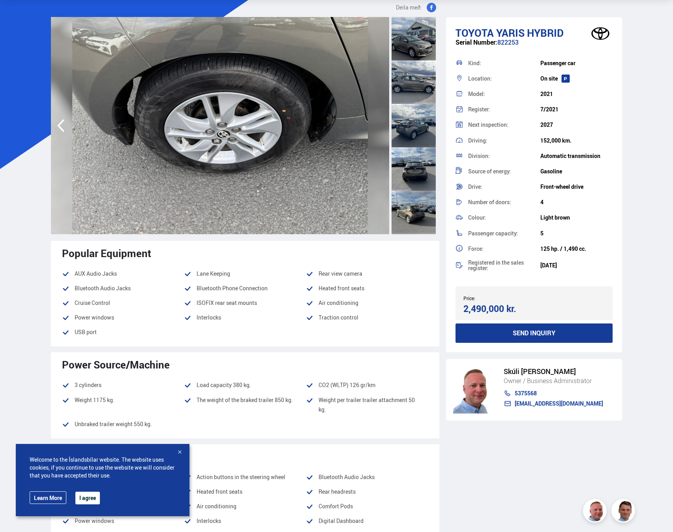
scroll to position [0, 0]
